Goal: Information Seeking & Learning: Learn about a topic

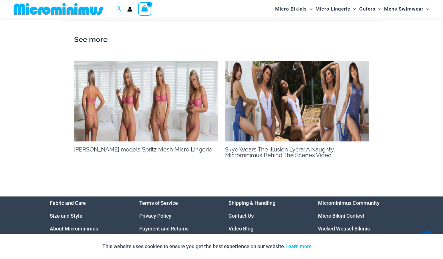
scroll to position [852, 0]
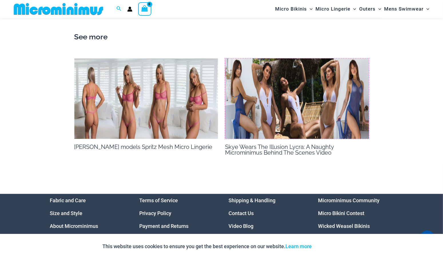
click at [336, 90] on img at bounding box center [297, 99] width 144 height 81
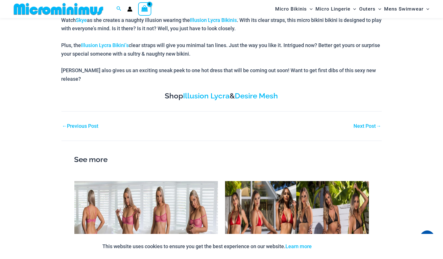
scroll to position [183, 0]
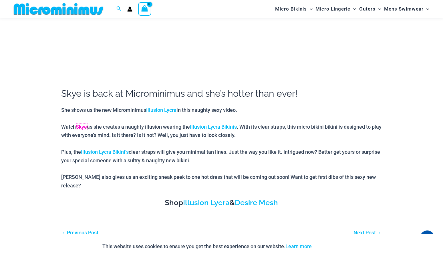
click at [84, 126] on link "Skye" at bounding box center [81, 127] width 11 height 6
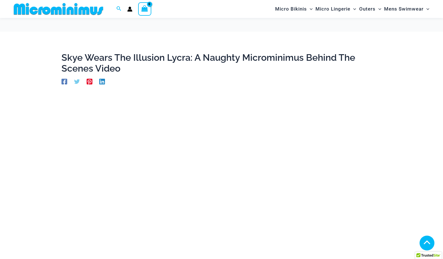
scroll to position [183, 0]
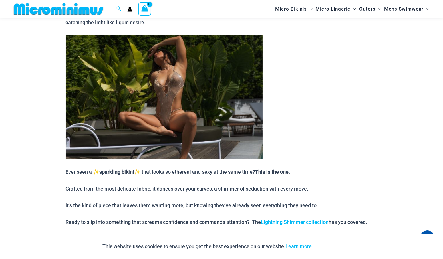
scroll to position [329, 0]
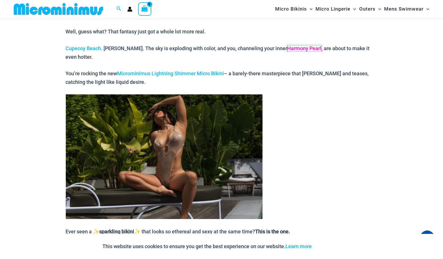
click at [287, 47] on link "Harmony Pearl" at bounding box center [304, 48] width 34 height 6
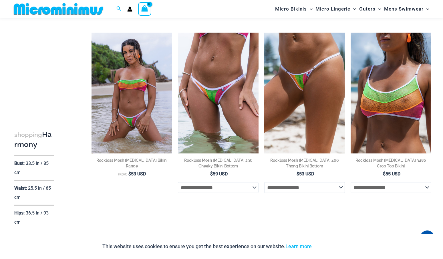
scroll to position [1271, 0]
